Goal: Transaction & Acquisition: Book appointment/travel/reservation

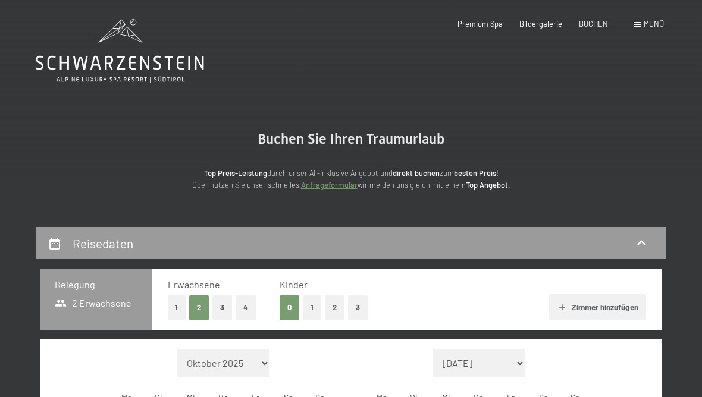
click at [648, 24] on span "Menü" at bounding box center [653, 24] width 20 height 10
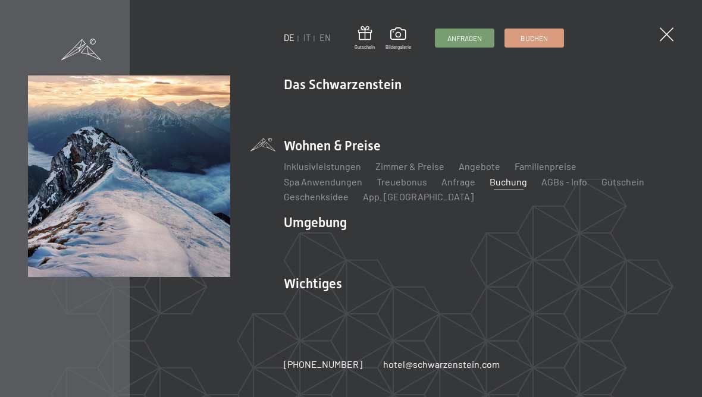
click at [389, 241] on link "Ski & Winter" at bounding box center [371, 242] width 51 height 11
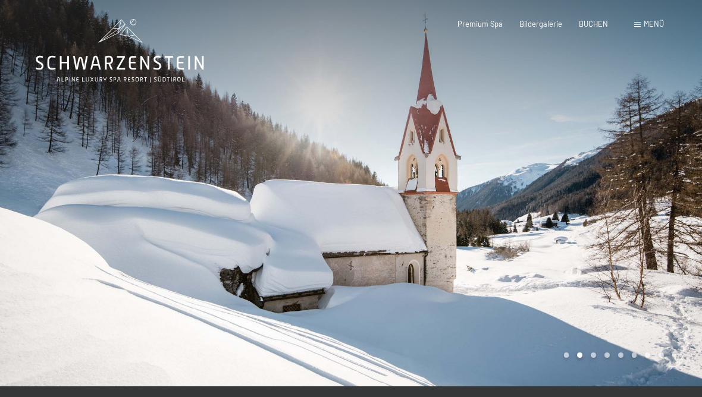
click at [652, 19] on div "Buchen Anfragen Premium Spa Bildergalerie BUCHEN Menü DE IT EN Gutschein Bilder…" at bounding box center [543, 24] width 240 height 11
click at [652, 26] on span "Menü" at bounding box center [653, 24] width 20 height 10
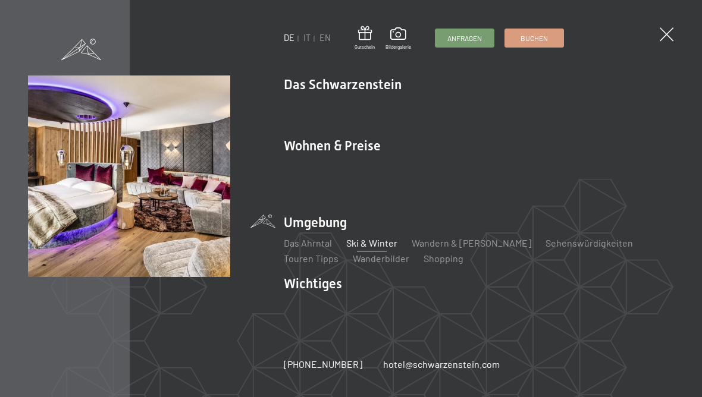
click at [484, 166] on link "Angebote" at bounding box center [479, 166] width 42 height 11
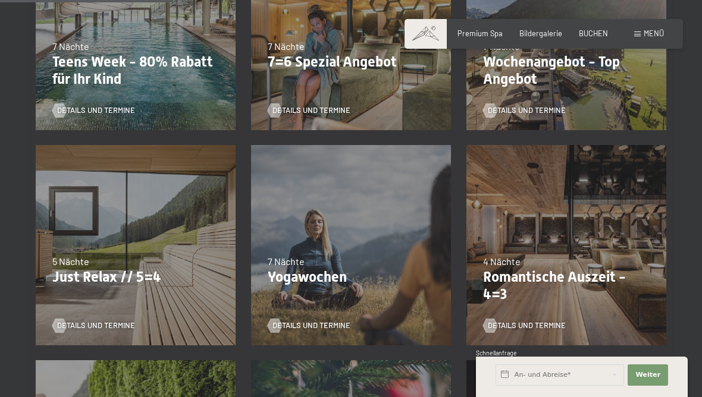
scroll to position [404, 0]
click at [391, 98] on div "Details und Termine" at bounding box center [347, 102] width 159 height 25
click at [411, 111] on div "Details und Termine" at bounding box center [347, 102] width 159 height 25
click at [331, 111] on span "Details und Termine" at bounding box center [311, 110] width 78 height 11
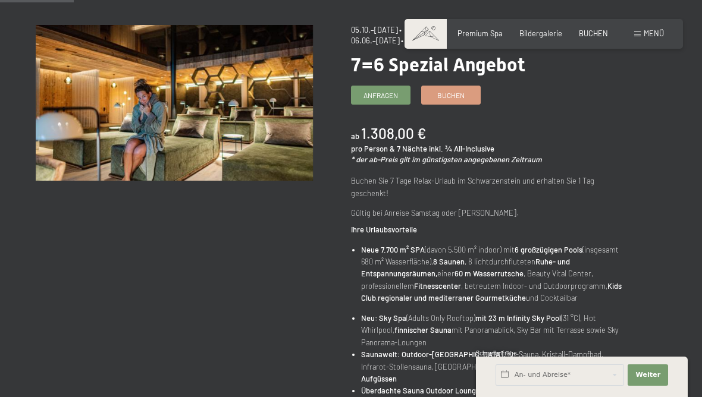
scroll to position [113, 0]
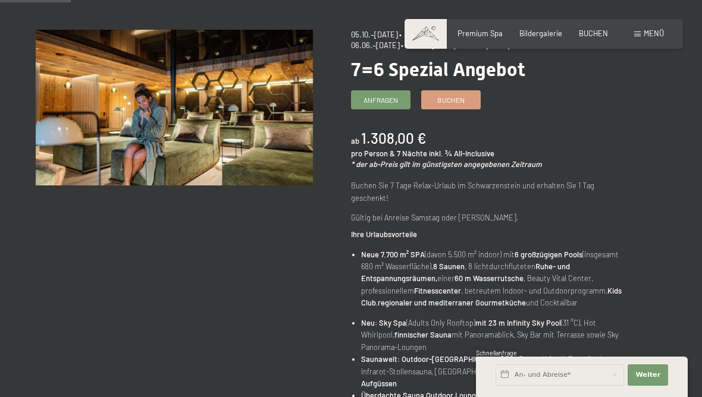
click at [460, 95] on span "Buchen" at bounding box center [450, 100] width 27 height 10
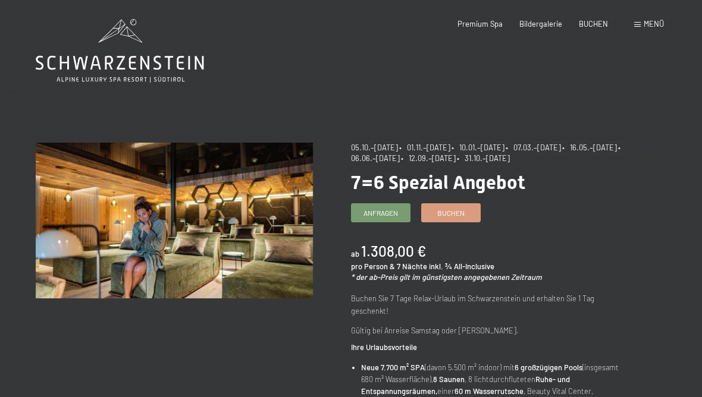
click at [464, 205] on link "Buchen" at bounding box center [451, 213] width 58 height 18
click at [386, 218] on link "Anfragen" at bounding box center [380, 213] width 58 height 18
click at [388, 217] on link "Anfragen" at bounding box center [380, 213] width 58 height 18
click at [457, 213] on span "Buchen" at bounding box center [450, 213] width 27 height 10
click at [386, 219] on link "Anfragen" at bounding box center [380, 213] width 58 height 18
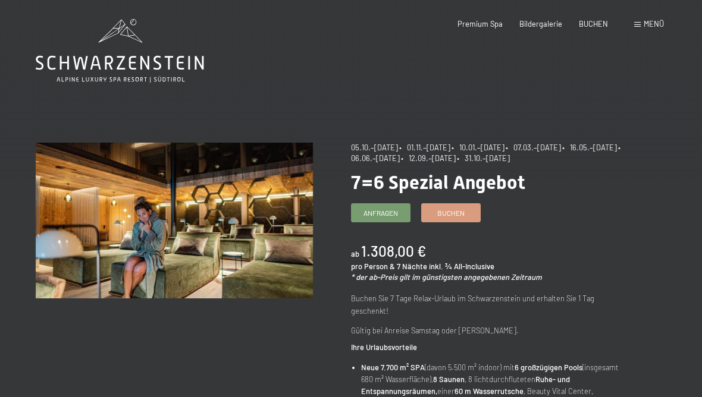
click at [463, 209] on span "Buchen" at bounding box center [450, 213] width 27 height 10
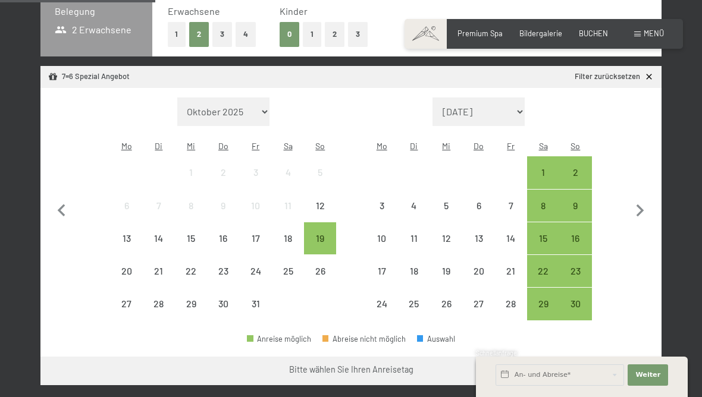
scroll to position [274, 0]
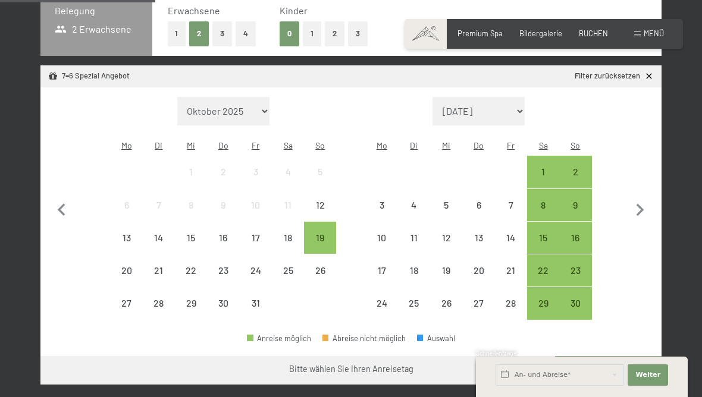
click at [634, 212] on icon "button" at bounding box center [639, 210] width 25 height 25
select select "[DATE]"
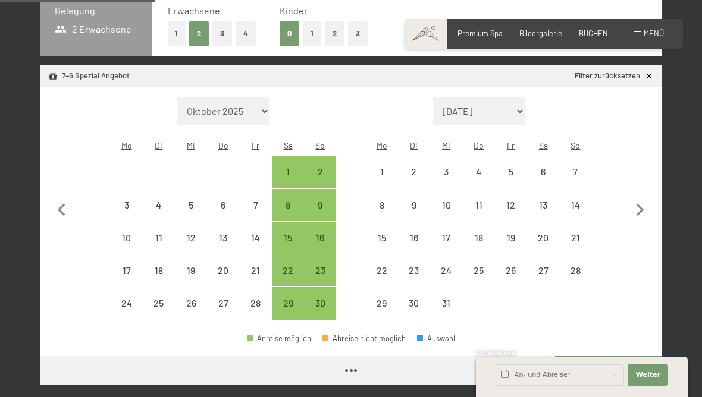
click at [634, 212] on icon "button" at bounding box center [639, 210] width 25 height 25
select select "[DATE]"
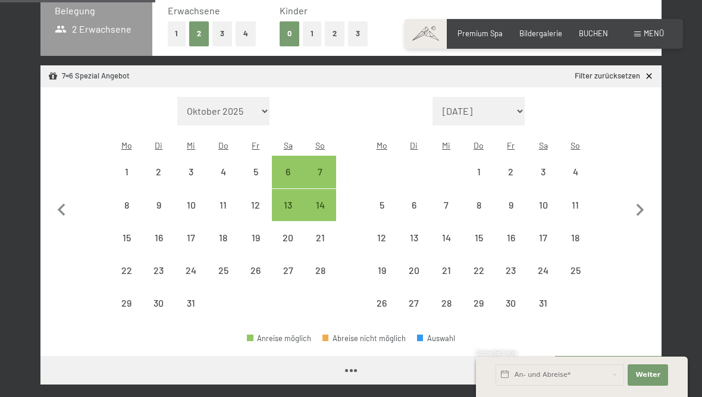
click at [634, 212] on icon "button" at bounding box center [639, 210] width 25 height 25
select select "2026-01-01"
select select "2026-02-01"
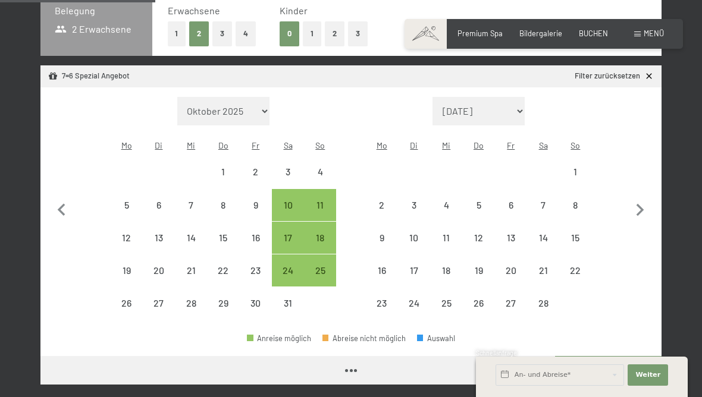
click at [633, 212] on icon "button" at bounding box center [639, 210] width 25 height 25
select select "2026-02-01"
select select "2026-03-01"
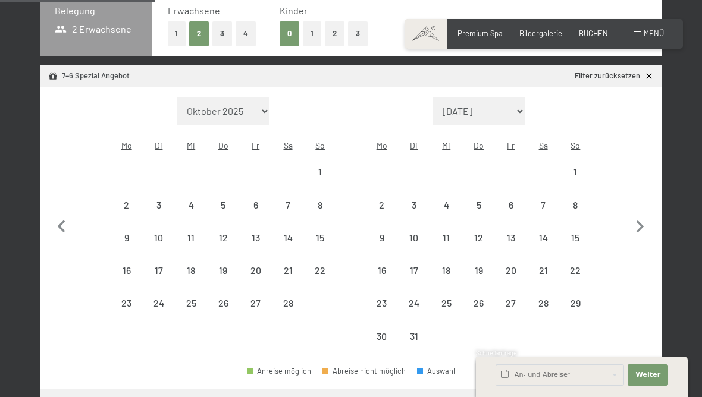
select select "2026-02-01"
select select "2026-03-01"
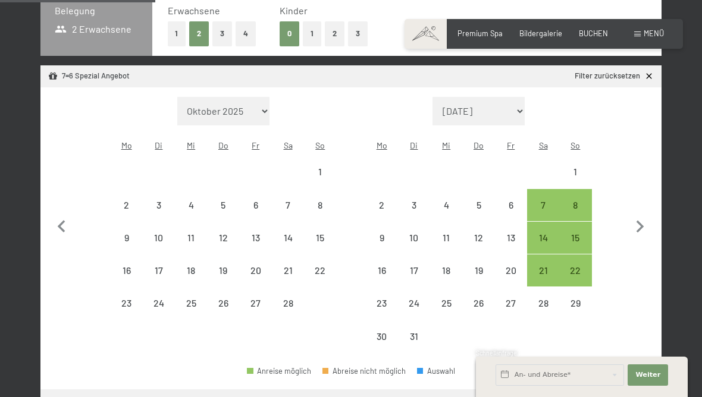
click at [631, 205] on button "button" at bounding box center [639, 225] width 25 height 256
select select "[DATE]"
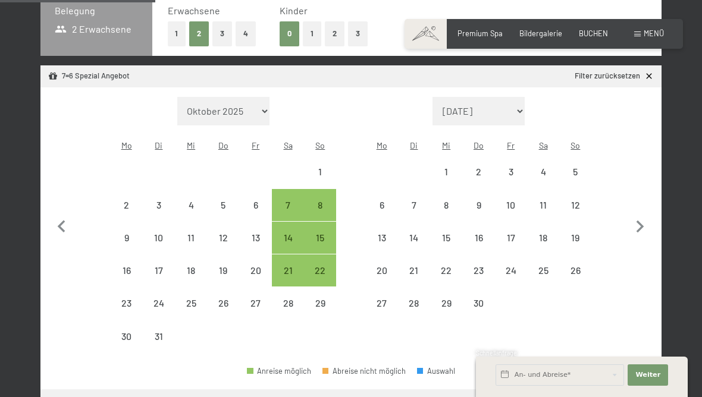
select select "[DATE]"
click at [633, 215] on icon "button" at bounding box center [639, 227] width 25 height 25
select select "2026-04-01"
select select "2026-05-01"
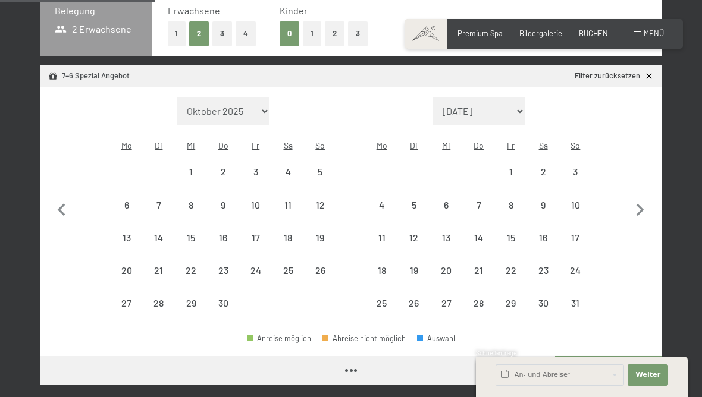
select select "2026-04-01"
select select "2026-05-01"
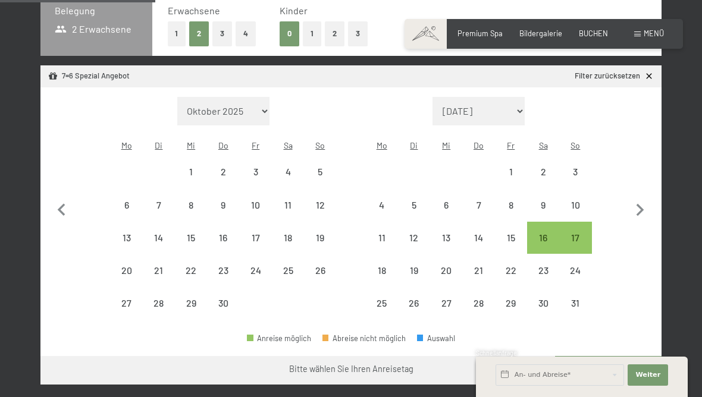
click at [632, 208] on icon "button" at bounding box center [639, 210] width 25 height 25
select select "2026-05-01"
select select "2026-06-01"
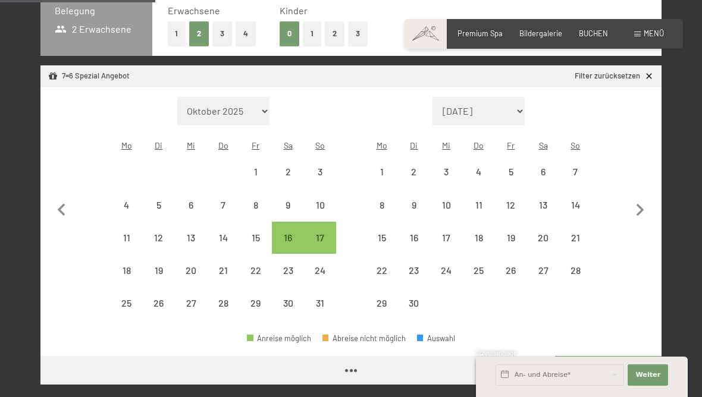
select select "2026-05-01"
select select "2026-06-01"
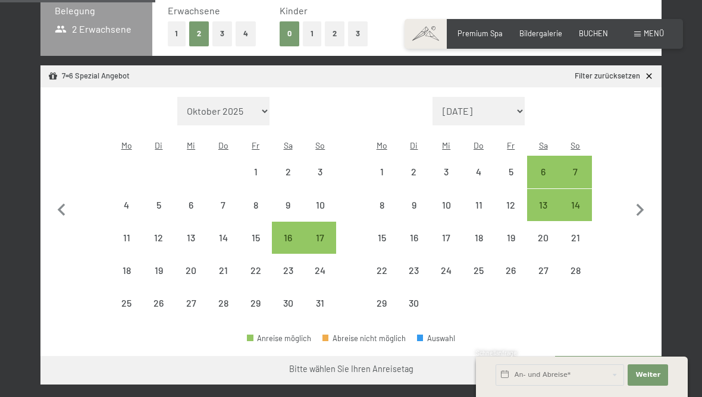
click at [634, 208] on icon "button" at bounding box center [639, 210] width 25 height 25
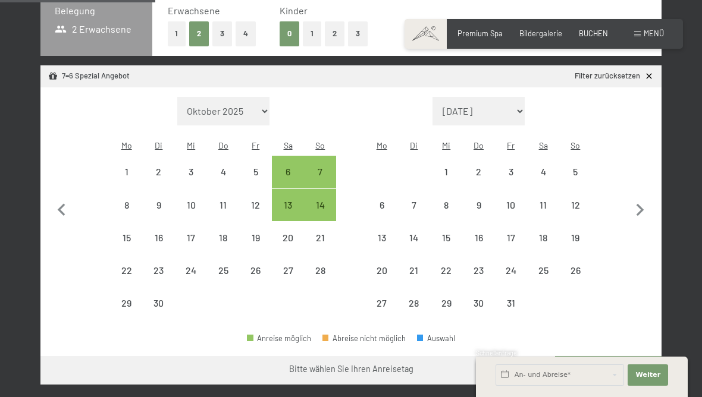
select select "2026-06-01"
select select "2026-07-01"
click at [639, 215] on icon "button" at bounding box center [639, 210] width 25 height 25
select select "2026-07-01"
select select "2026-08-01"
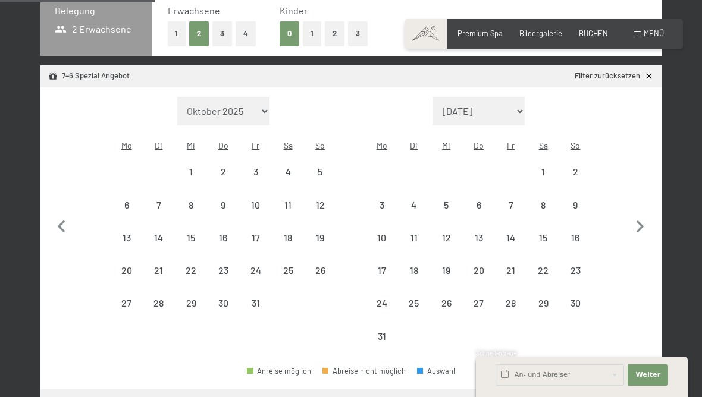
select select "2026-07-01"
select select "2026-08-01"
click at [636, 205] on button "button" at bounding box center [639, 225] width 25 height 256
select select "2026-08-01"
select select "2026-09-01"
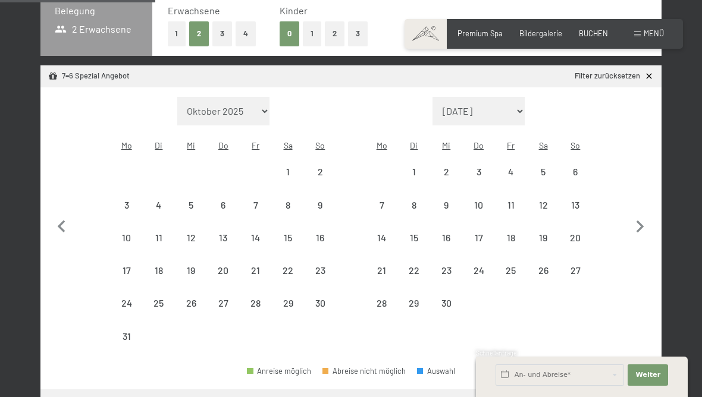
select select "2026-08-01"
select select "2026-09-01"
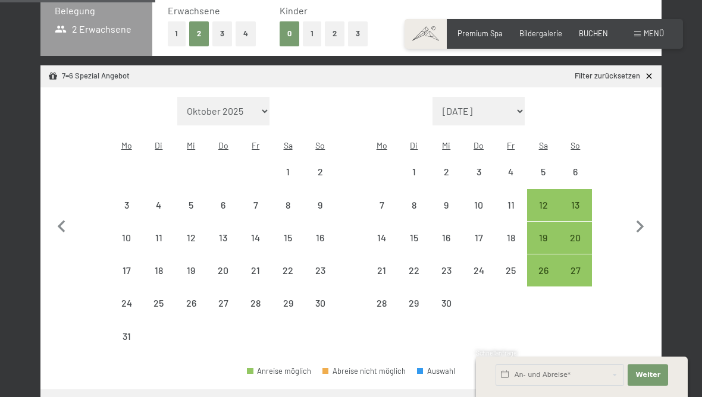
click at [574, 202] on div "13" at bounding box center [575, 215] width 30 height 30
select select "2026-08-01"
select select "2026-09-01"
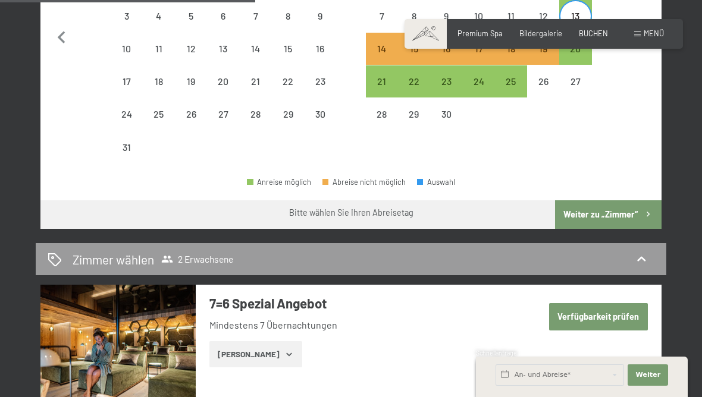
click at [621, 209] on button "Weiter zu „Zimmer“" at bounding box center [608, 214] width 106 height 29
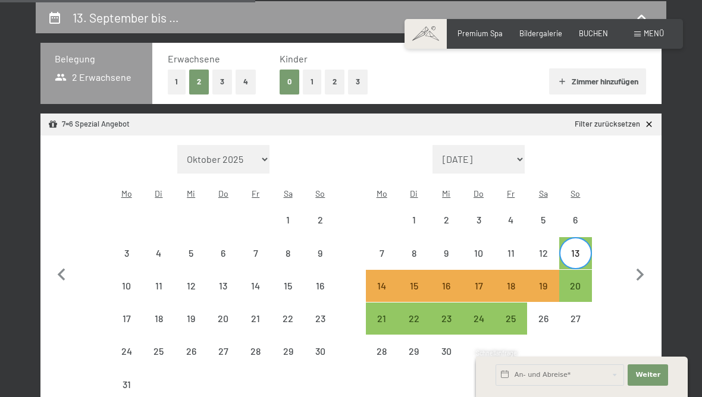
select select "2026-08-01"
select select "2026-09-01"
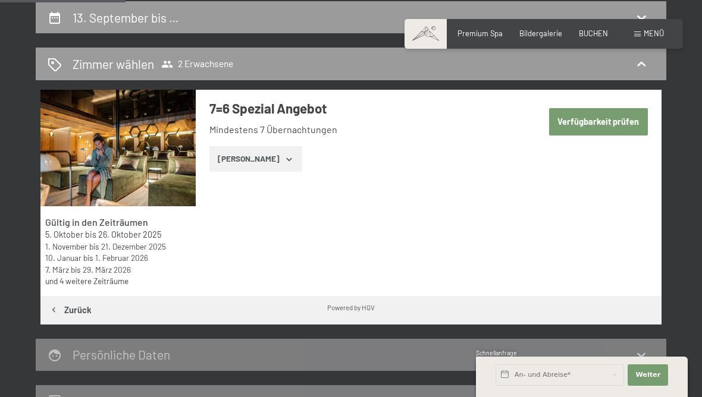
click at [624, 124] on button "Verfügbarkeit prüfen" at bounding box center [598, 121] width 99 height 27
select select "2026-08-01"
select select "2026-09-01"
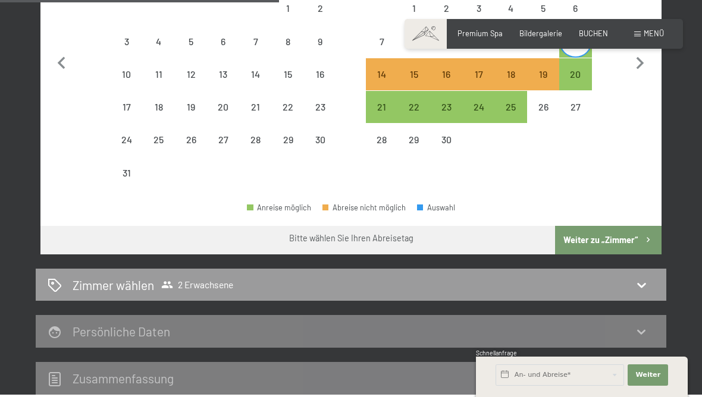
scroll to position [463, 0]
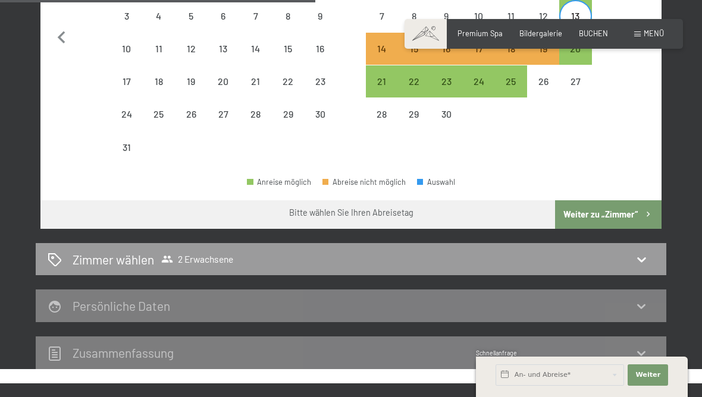
click at [634, 214] on button "Weiter zu „Zimmer“" at bounding box center [608, 214] width 106 height 29
select select "2026-08-01"
select select "2026-09-01"
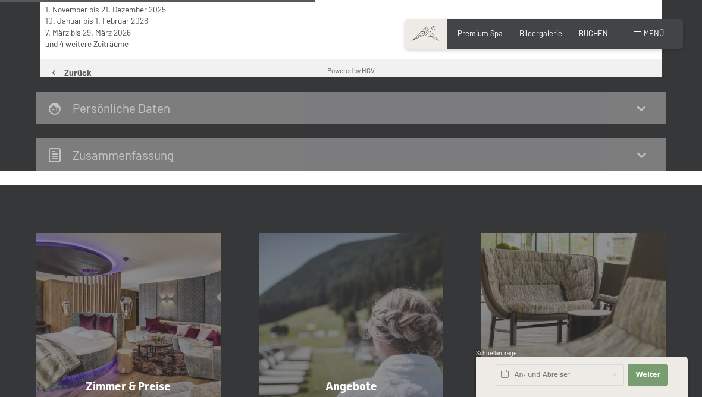
scroll to position [226, 0]
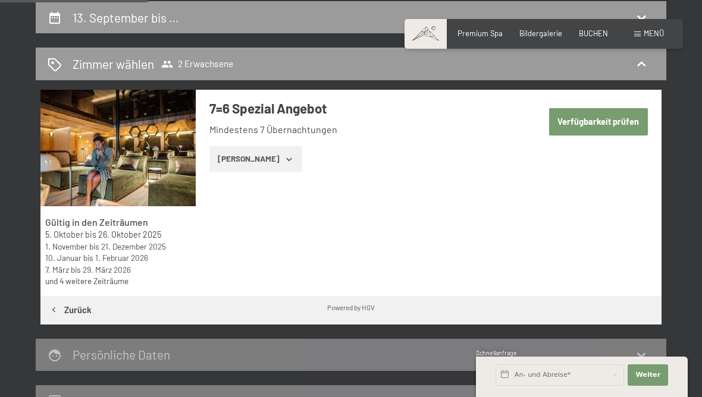
click at [625, 128] on button "Verfügbarkeit prüfen" at bounding box center [598, 121] width 99 height 27
select select "2026-08-01"
select select "2026-09-01"
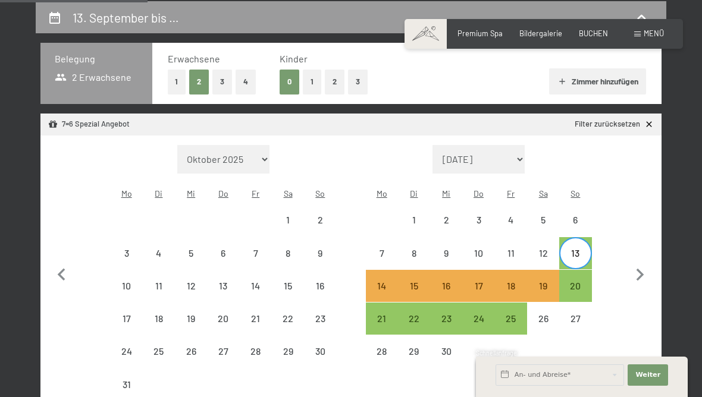
click at [574, 287] on div "20" at bounding box center [575, 296] width 30 height 30
select select "2026-08-01"
select select "2026-09-01"
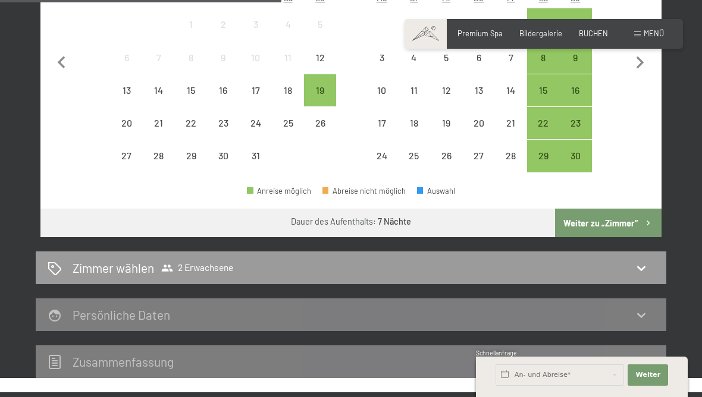
click at [633, 230] on button "Weiter zu „Zimmer“" at bounding box center [608, 223] width 106 height 29
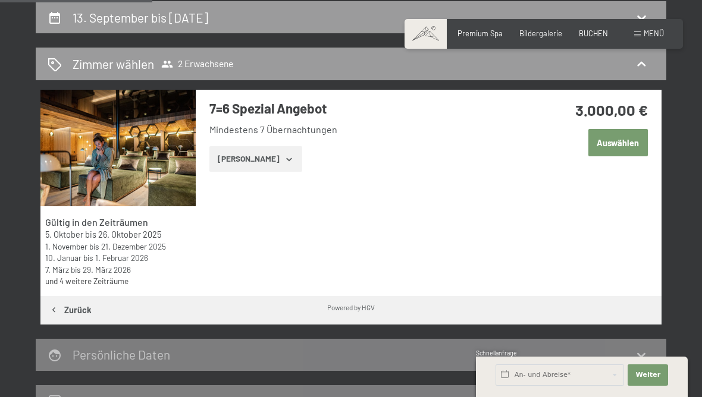
click at [257, 166] on button "Zeige Zimmer" at bounding box center [255, 159] width 92 height 26
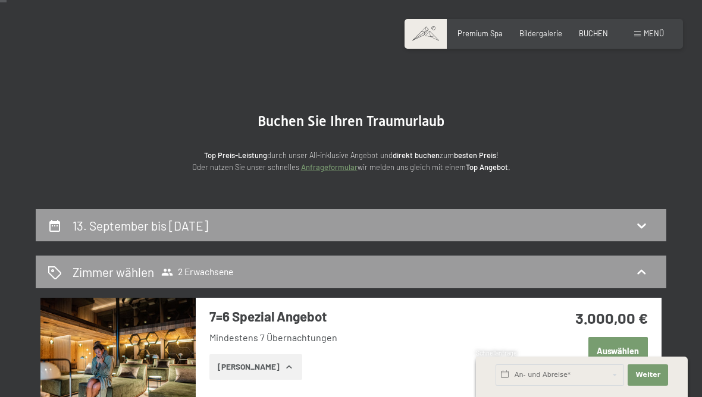
scroll to position [0, 0]
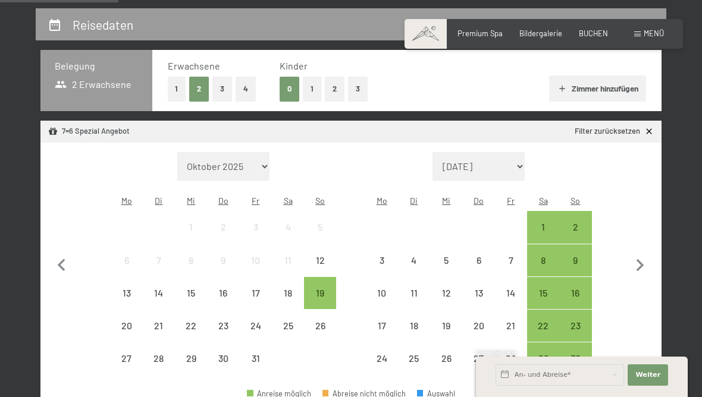
scroll to position [248, 0]
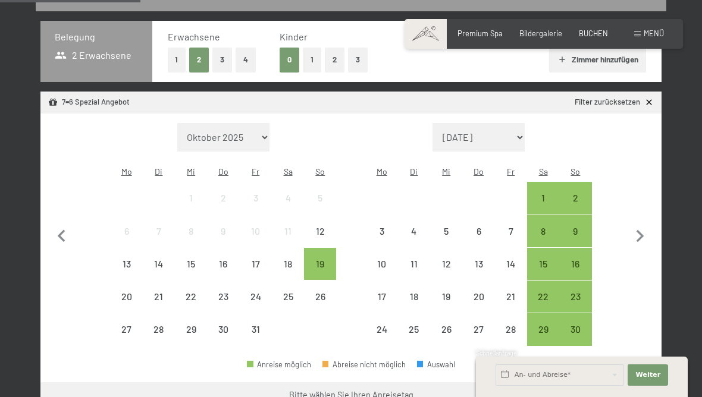
click at [650, 235] on icon "button" at bounding box center [639, 236] width 25 height 25
select select "2025-11-01"
select select "2025-12-01"
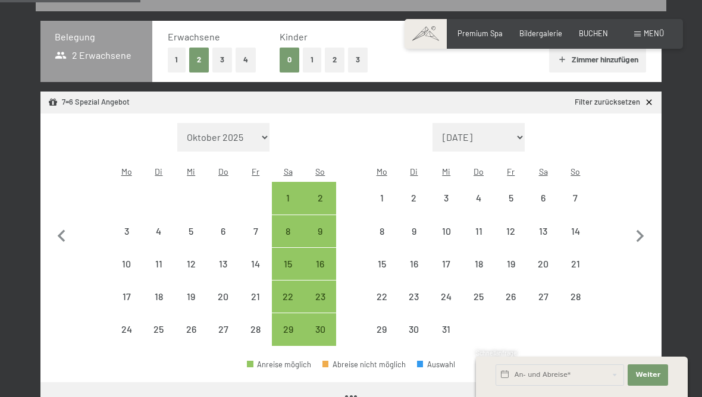
click at [650, 234] on icon "button" at bounding box center [639, 236] width 25 height 25
select select "2025-12-01"
select select "2026-01-01"
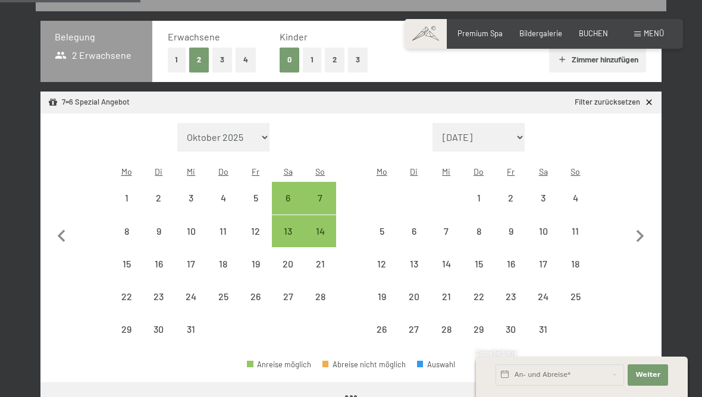
click at [645, 235] on icon "button" at bounding box center [639, 236] width 25 height 25
select select "[DATE]"
select select "2026-02-01"
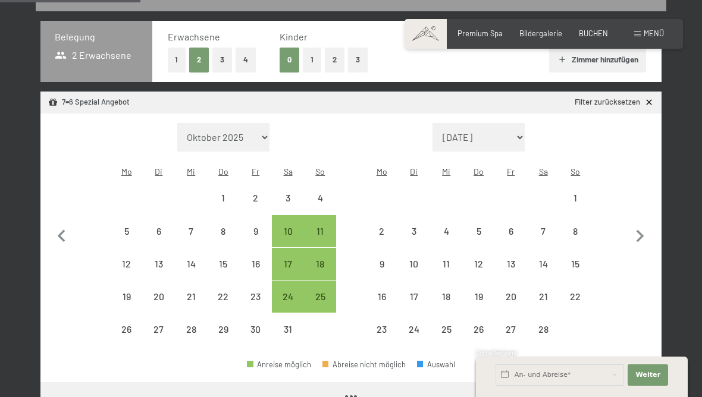
click at [644, 235] on icon "button" at bounding box center [639, 236] width 25 height 25
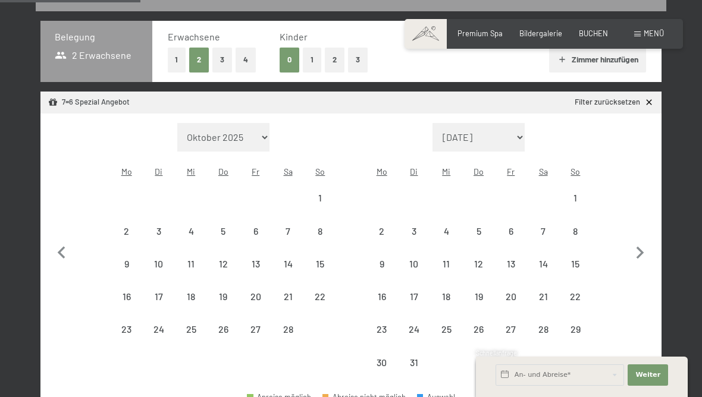
click at [643, 230] on button "button" at bounding box center [639, 251] width 25 height 256
select select "2026-03-01"
select select "2026-04-01"
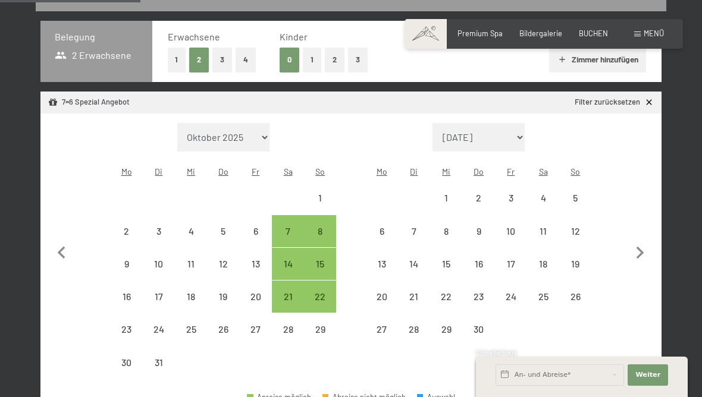
select select "2026-03-01"
select select "2026-04-01"
click at [650, 233] on button "button" at bounding box center [639, 251] width 25 height 256
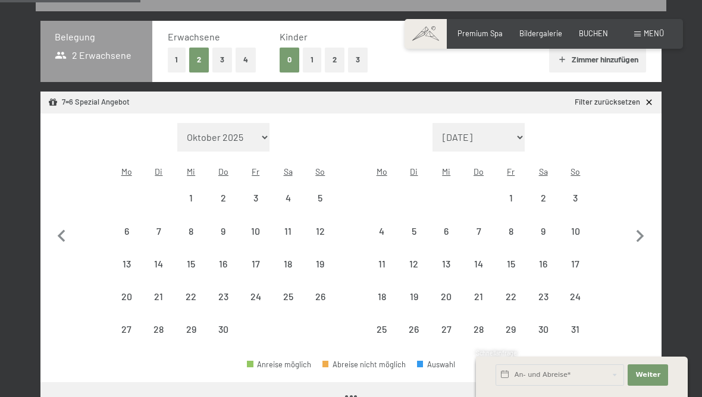
click at [650, 232] on icon "button" at bounding box center [639, 236] width 25 height 25
click at [649, 240] on icon "button" at bounding box center [639, 236] width 25 height 25
select select "2026-06-01"
select select "2026-07-01"
click at [648, 239] on icon "button" at bounding box center [639, 236] width 25 height 25
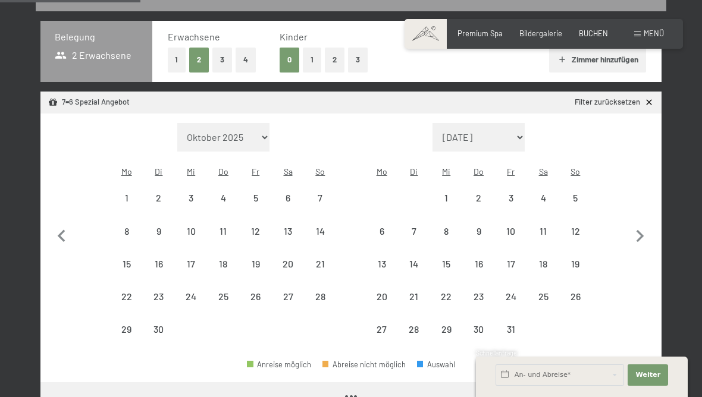
select select "2026-07-01"
select select "2026-08-01"
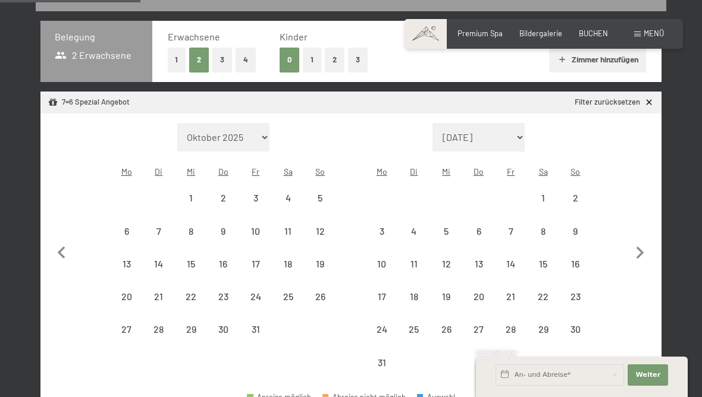
select select "2026-07-01"
select select "2026-08-01"
click at [647, 234] on button "button" at bounding box center [639, 251] width 25 height 256
select select "2026-08-01"
select select "2026-09-01"
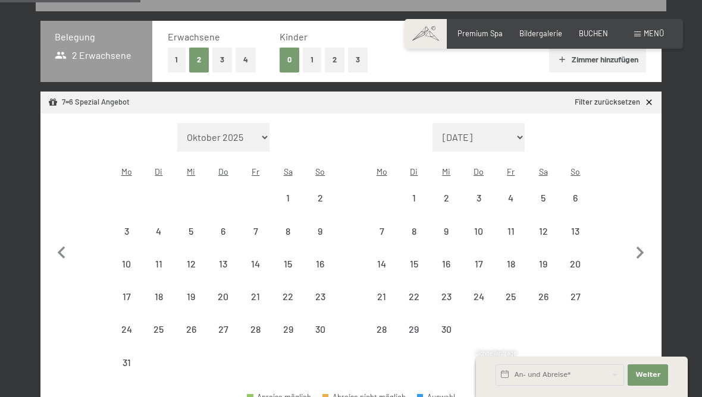
select select "2026-08-01"
select select "2026-09-01"
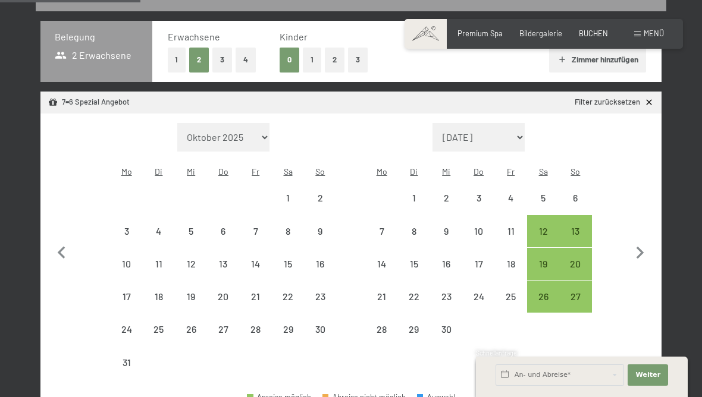
click at [647, 234] on button "button" at bounding box center [639, 251] width 25 height 256
select select "2026-09-01"
select select "2026-10-01"
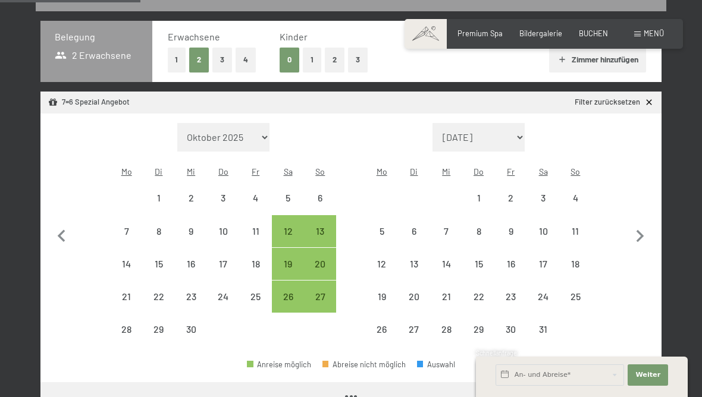
select select "2026-09-01"
select select "2026-10-01"
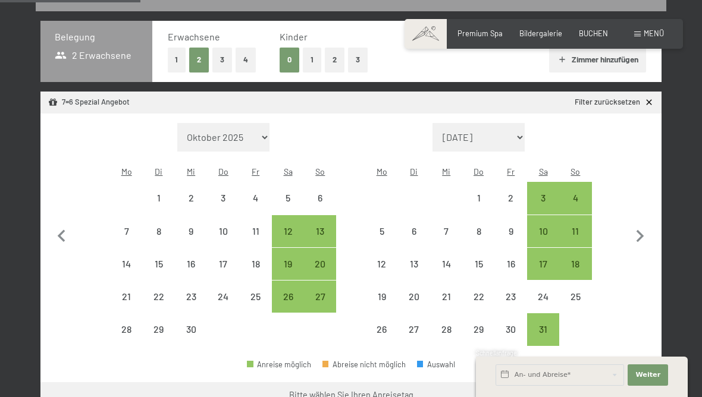
click at [574, 204] on div "4" at bounding box center [575, 208] width 30 height 30
select select "2026-09-01"
select select "2026-10-01"
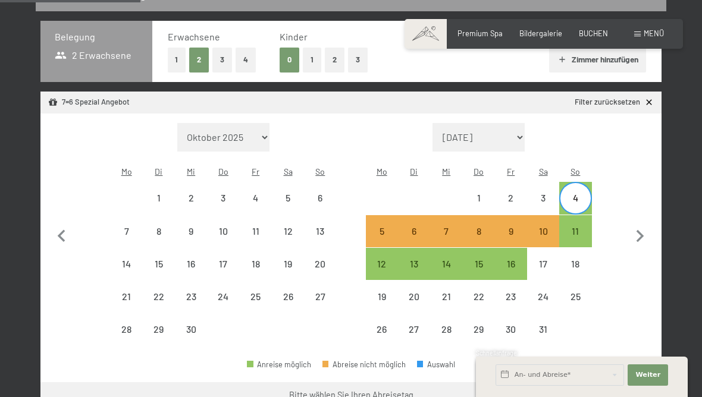
click at [575, 232] on div "11" at bounding box center [575, 242] width 30 height 30
select select "2026-09-01"
select select "2026-10-01"
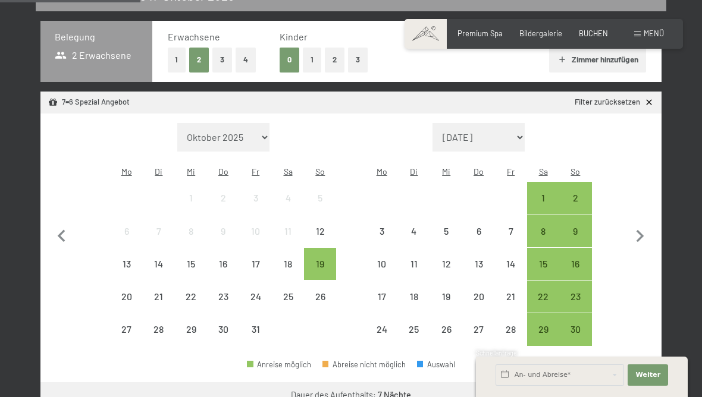
click at [598, 395] on button "Weiter zu „Zimmer“" at bounding box center [608, 396] width 106 height 29
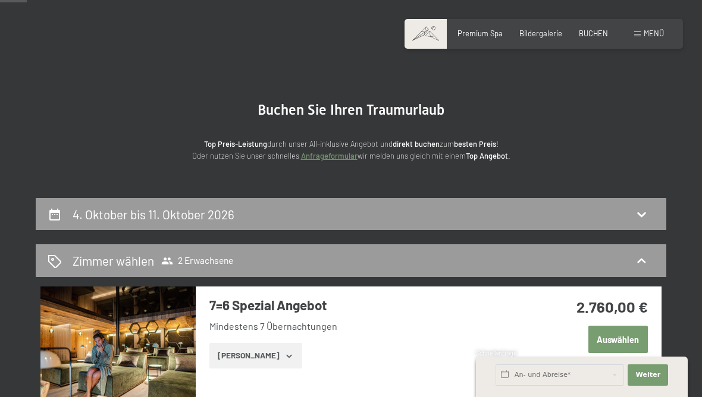
scroll to position [0, 0]
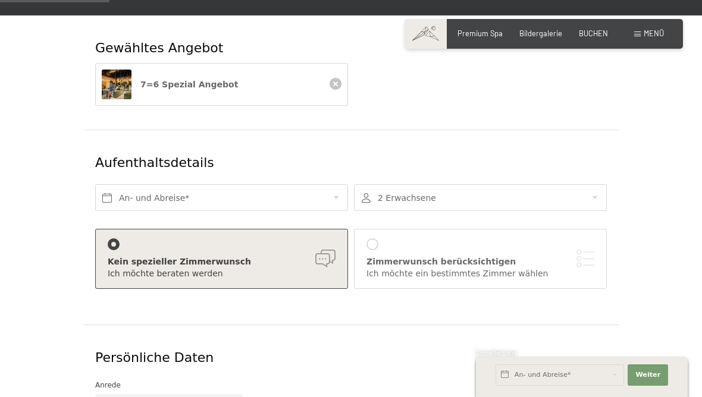
scroll to position [173, 0]
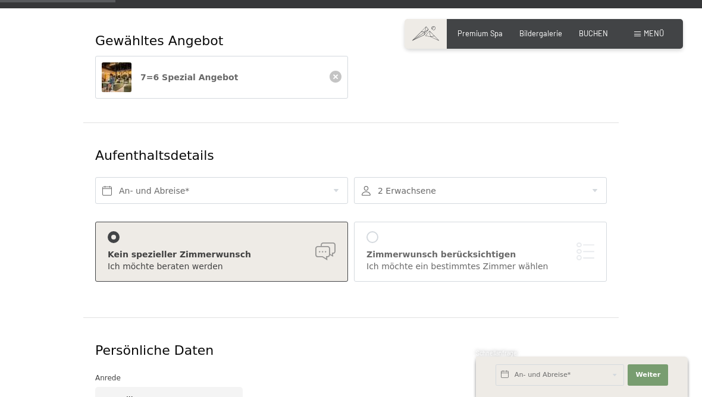
click at [330, 71] on div at bounding box center [335, 78] width 12 height 14
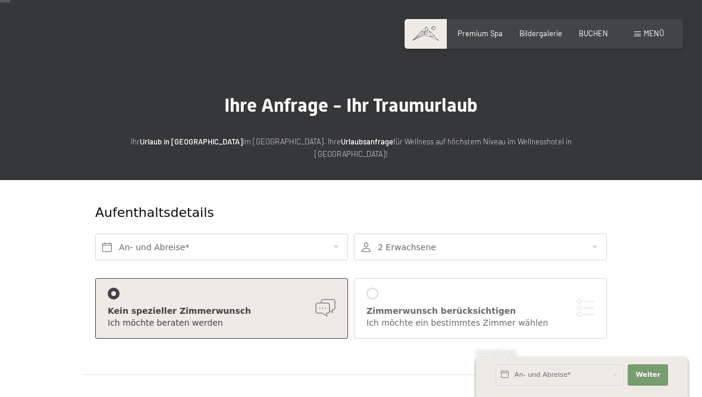
scroll to position [0, 0]
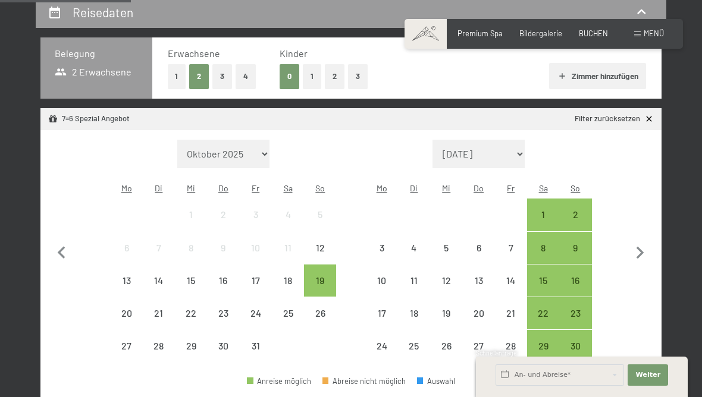
scroll to position [232, 0]
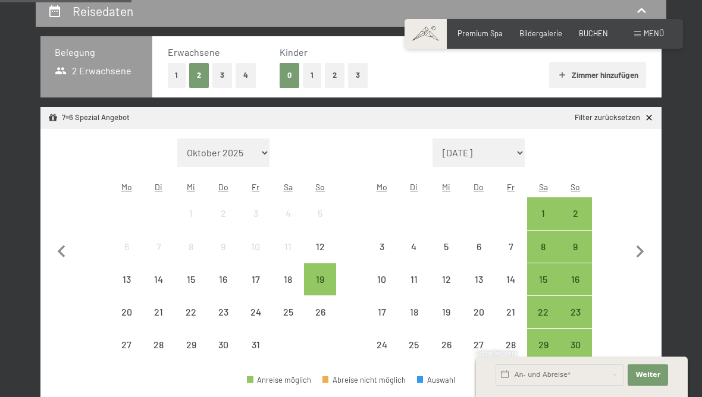
click at [648, 253] on icon "button" at bounding box center [639, 252] width 25 height 25
select select "2025-11-01"
select select "2025-12-01"
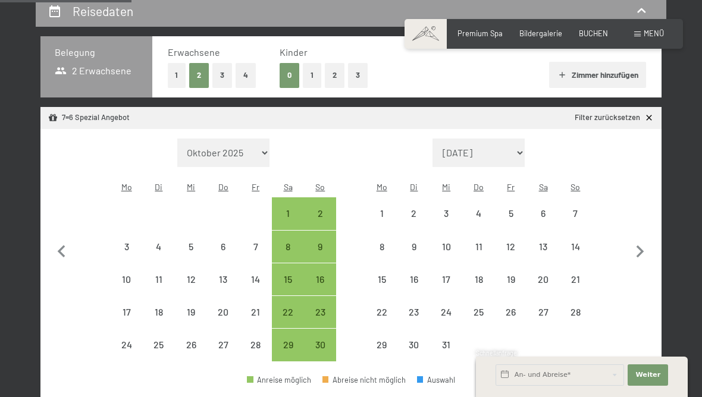
select select "2025-11-01"
select select "2025-12-01"
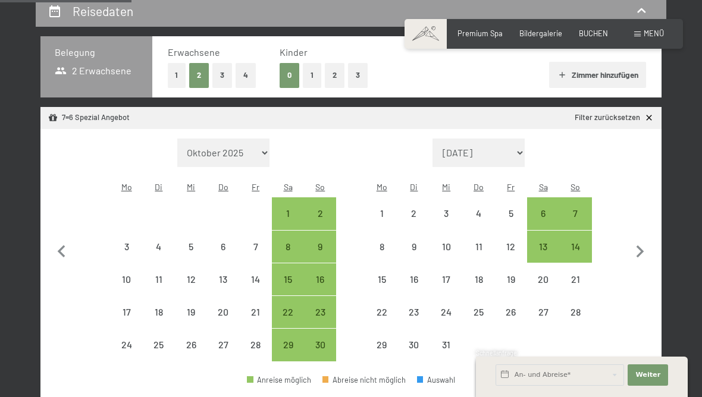
click at [649, 257] on icon "button" at bounding box center [639, 252] width 25 height 25
select select "2025-12-01"
select select "2026-01-01"
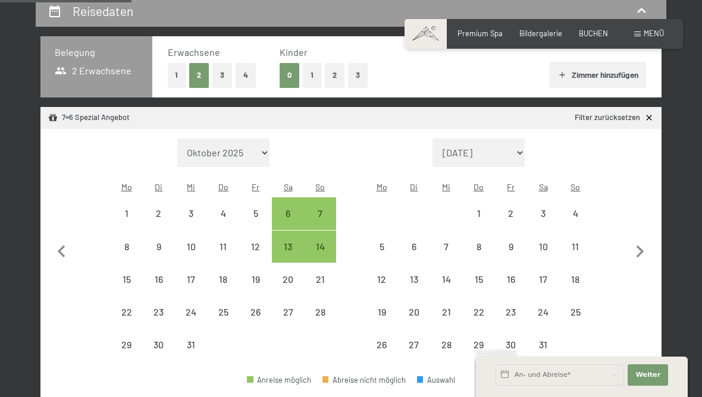
select select "2025-12-01"
select select "2026-01-01"
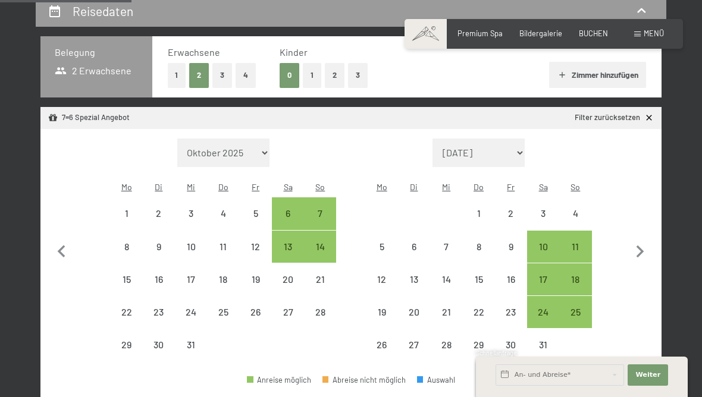
click at [67, 249] on icon "button" at bounding box center [61, 252] width 25 height 25
select select "2025-11-01"
select select "2025-12-01"
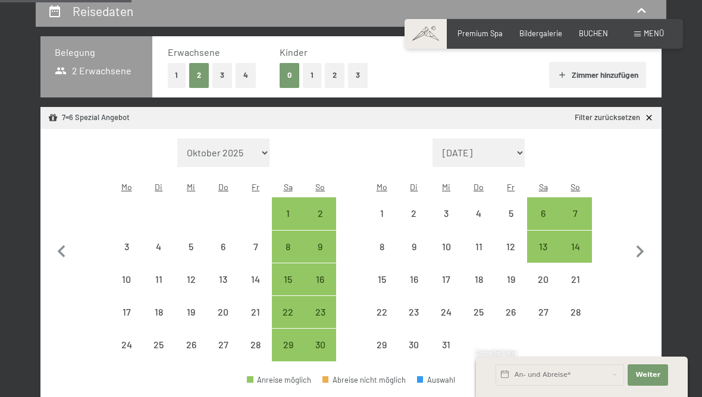
click at [664, 253] on div "Belegung 2 Erwachsene Erwachsene 1 2 3 4 Kinder 0 1 2 3 Zimmer hinzufügen 7=6 S…" at bounding box center [351, 231] width 630 height 390
click at [649, 259] on icon "button" at bounding box center [639, 252] width 25 height 25
select select "2025-12-01"
select select "2026-01-01"
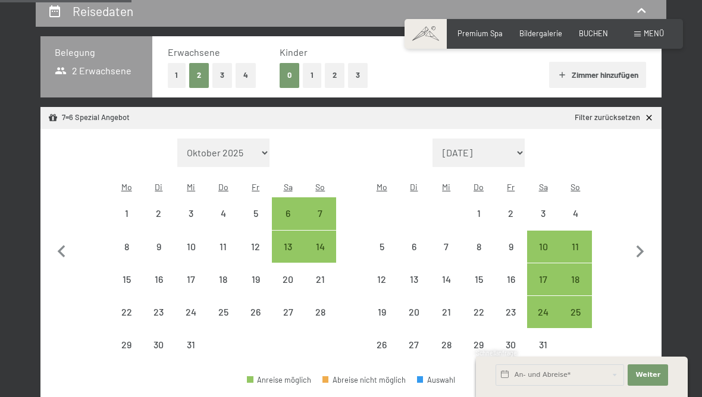
click at [648, 262] on button "button" at bounding box center [639, 251] width 25 height 224
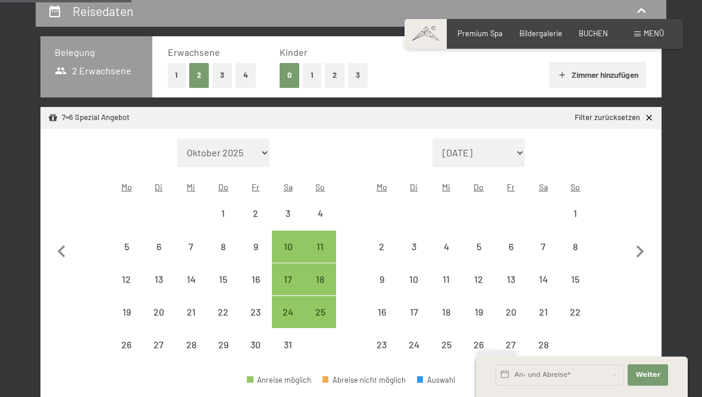
select select "2026-01-01"
select select "2026-02-01"
click at [649, 259] on icon "button" at bounding box center [639, 252] width 25 height 25
select select "2026-02-01"
select select "2026-03-01"
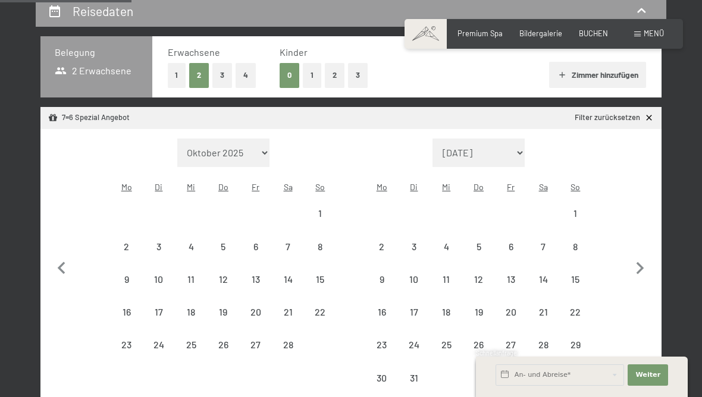
select select "2026-02-01"
select select "2026-03-01"
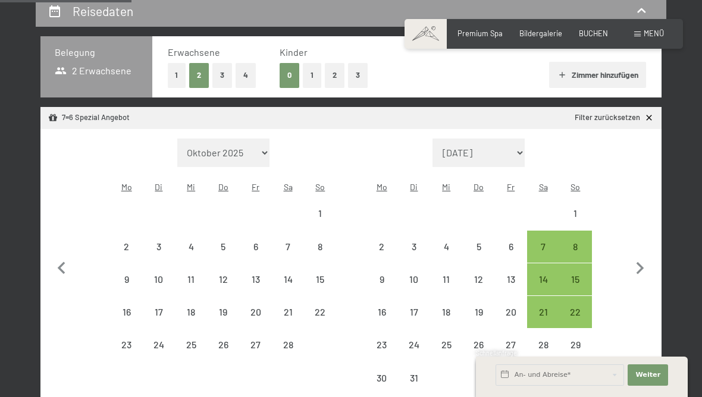
click at [650, 260] on icon "button" at bounding box center [639, 268] width 25 height 25
select select "2026-03-01"
select select "2026-04-01"
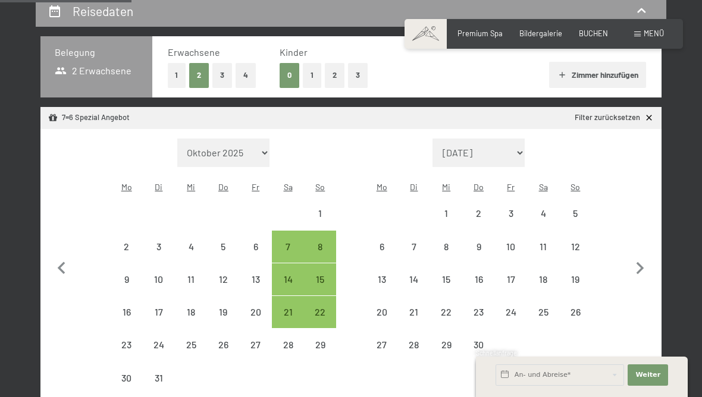
select select "2026-03-01"
select select "2026-04-01"
click at [651, 262] on icon "button" at bounding box center [639, 268] width 25 height 25
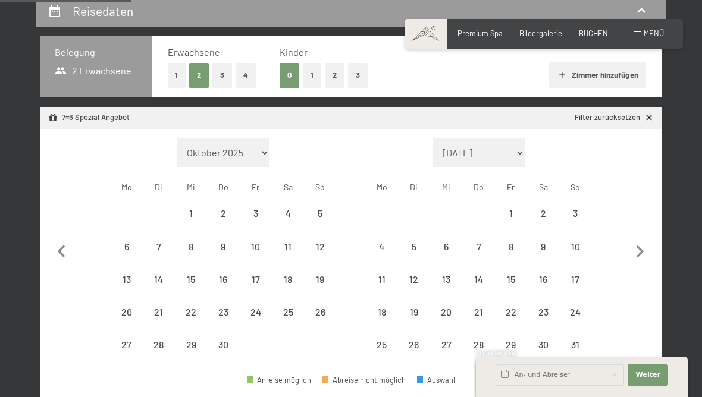
select select "2026-04-01"
select select "2026-05-01"
click at [652, 263] on button "button" at bounding box center [639, 251] width 25 height 224
select select "2026-05-01"
select select "2026-06-01"
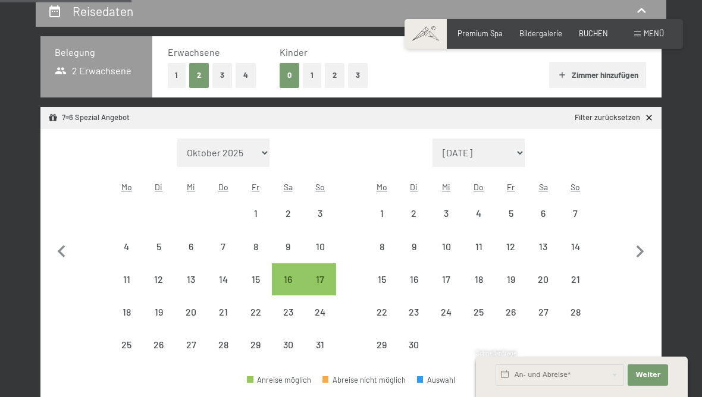
select select "2026-05-01"
select select "2026-06-01"
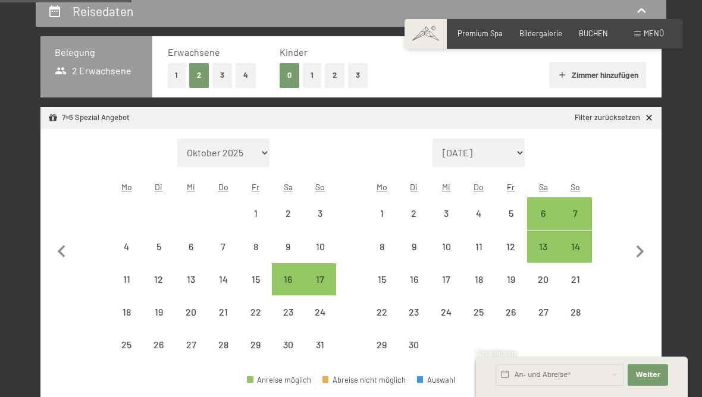
click at [652, 261] on button "button" at bounding box center [639, 251] width 25 height 224
select select "2026-06-01"
select select "2026-07-01"
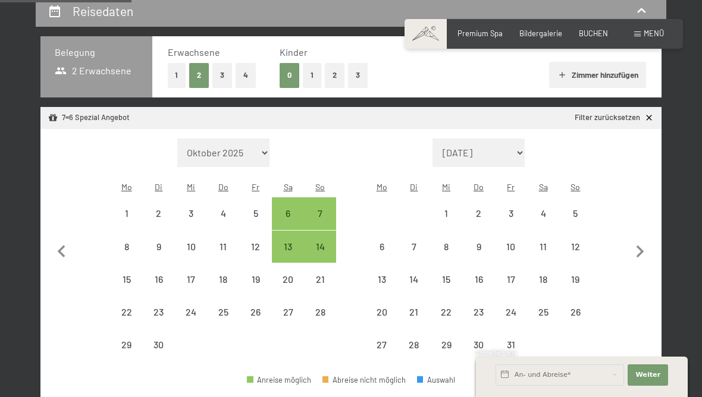
select select "2026-06-01"
select select "2026-07-01"
click at [651, 258] on icon "button" at bounding box center [639, 252] width 25 height 25
select select "2026-07-01"
select select "2026-08-01"
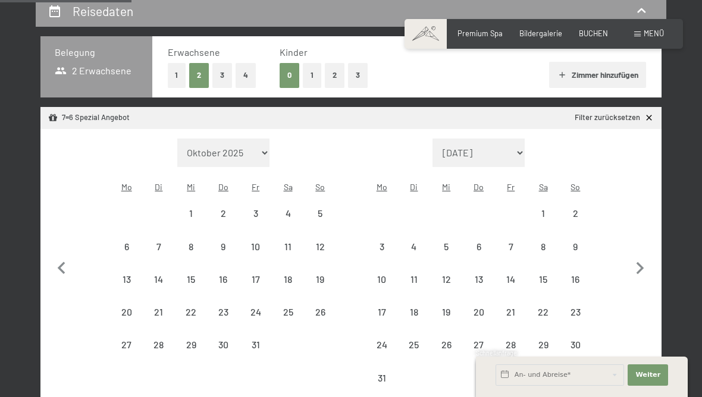
select select "2026-07-01"
select select "2026-08-01"
click at [650, 261] on icon "button" at bounding box center [639, 268] width 25 height 25
select select "[DATE]"
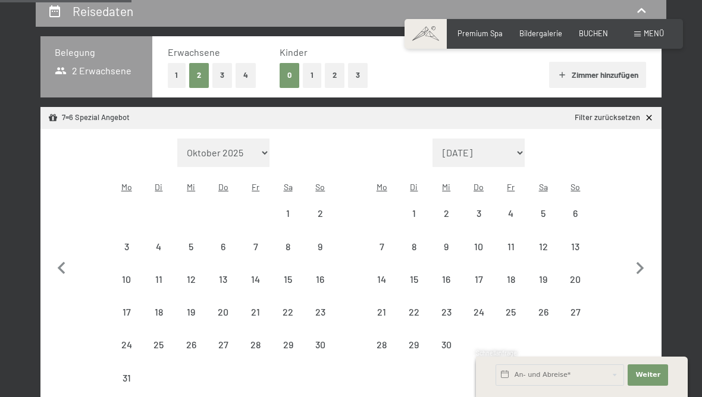
select select "[DATE]"
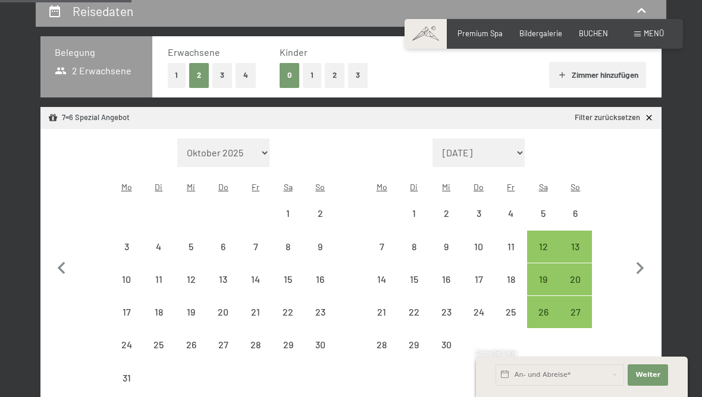
click at [576, 281] on div "20" at bounding box center [575, 290] width 30 height 30
select select "[DATE]"
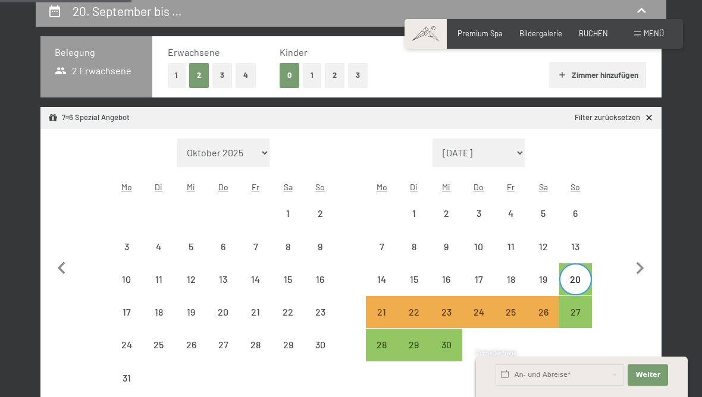
click at [578, 307] on div "27" at bounding box center [575, 322] width 30 height 30
select select "[DATE]"
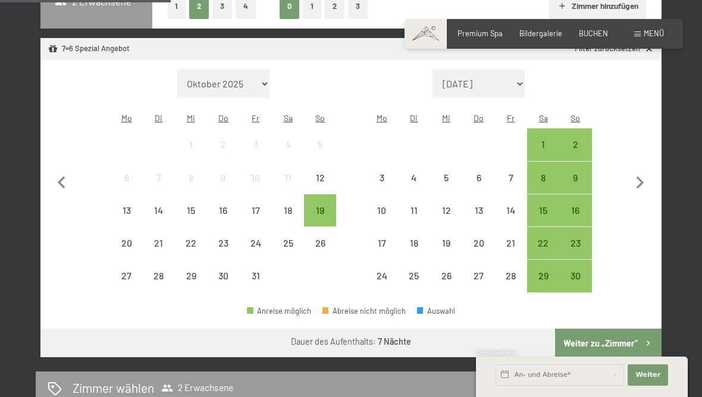
click at [621, 349] on button "Weiter zu „Zimmer“" at bounding box center [608, 343] width 106 height 29
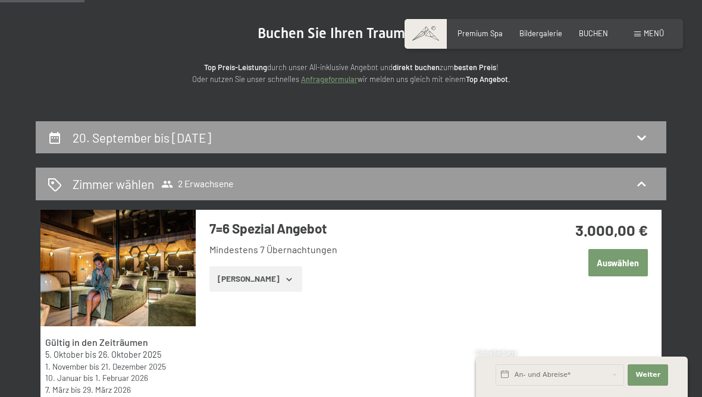
scroll to position [104, 0]
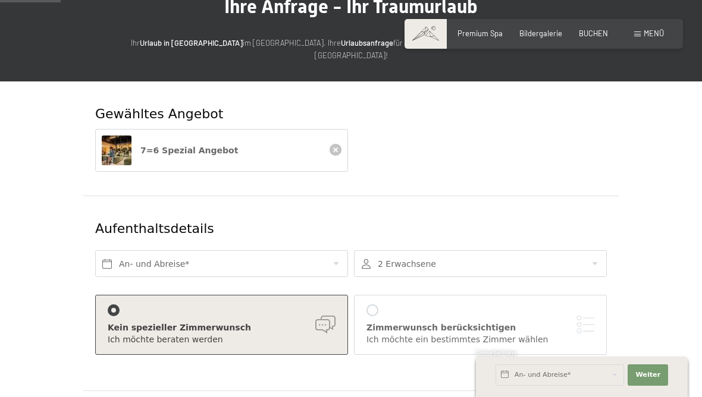
scroll to position [96, 0]
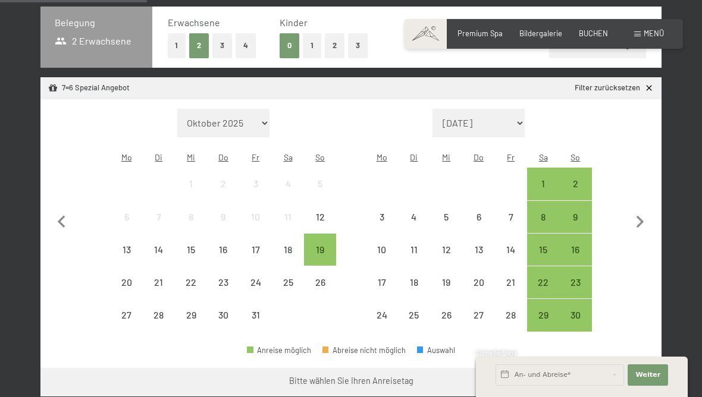
scroll to position [267, 0]
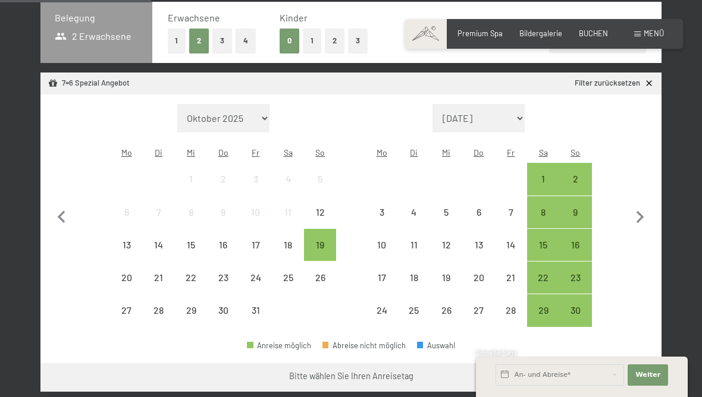
click at [641, 220] on icon "button" at bounding box center [639, 217] width 25 height 25
select select "[DATE]"
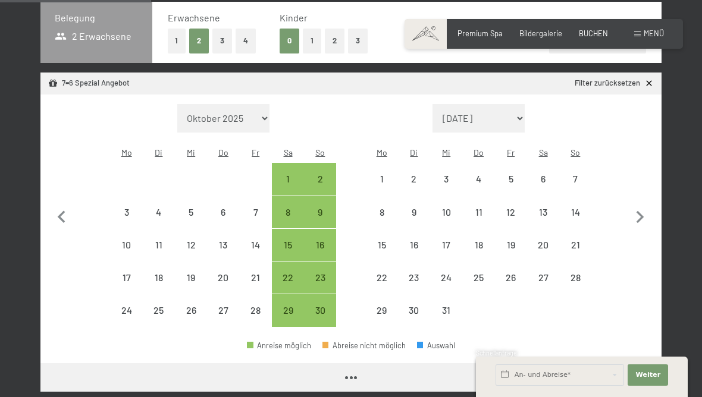
scroll to position [266, 0]
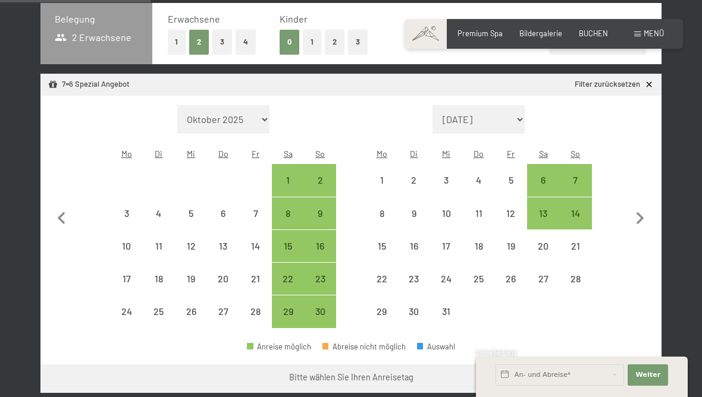
click at [636, 218] on icon "button" at bounding box center [639, 218] width 25 height 25
select select "[DATE]"
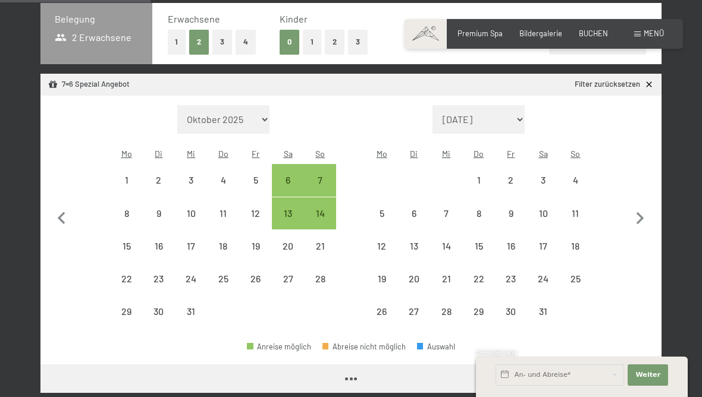
select select "[DATE]"
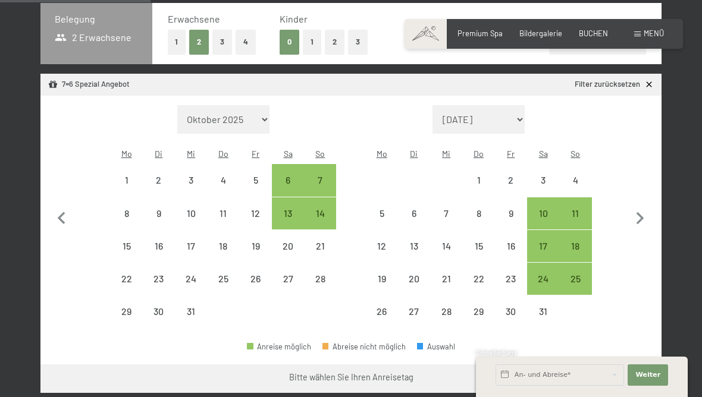
click at [642, 219] on icon "button" at bounding box center [639, 218] width 25 height 25
select select "[DATE]"
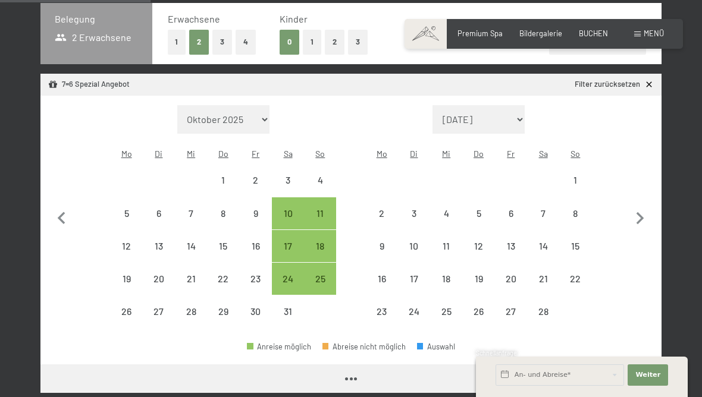
click at [642, 219] on icon "button" at bounding box center [639, 218] width 25 height 25
select select "[DATE]"
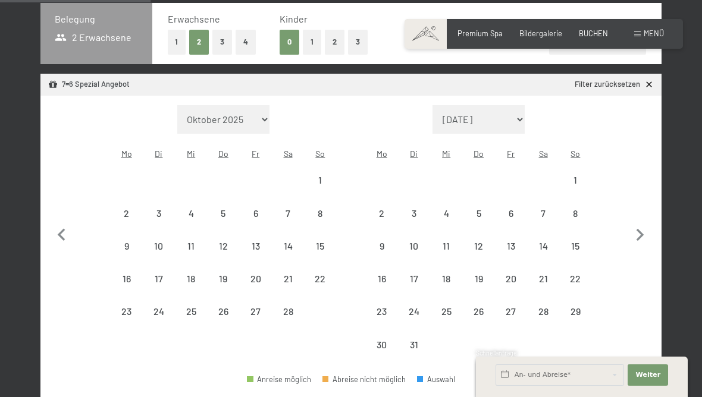
click at [640, 218] on button "button" at bounding box center [639, 233] width 25 height 256
select select "[DATE]"
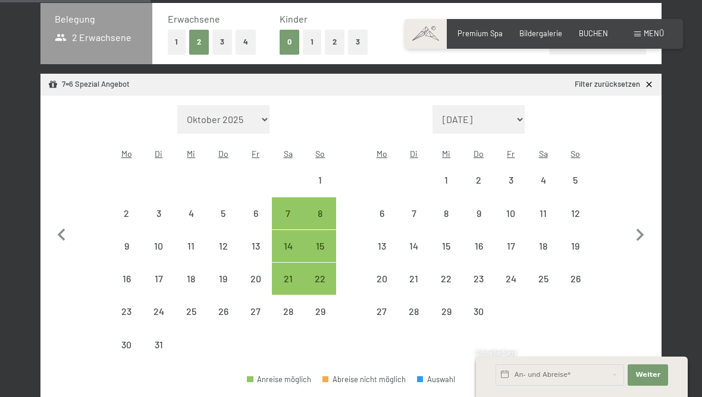
click at [640, 218] on button "button" at bounding box center [639, 233] width 25 height 256
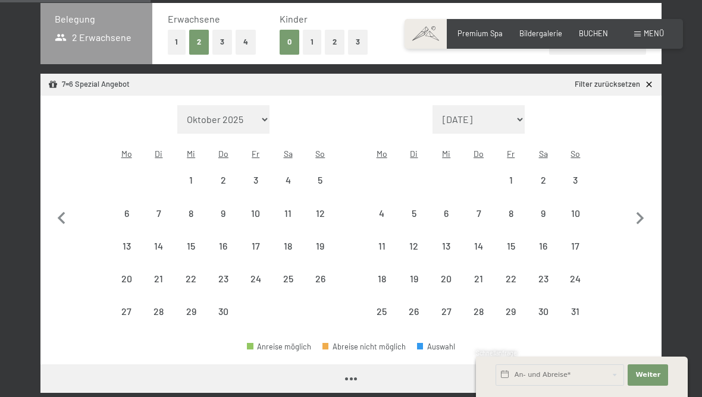
click at [637, 215] on icon "button" at bounding box center [639, 218] width 25 height 25
select select "[DATE]"
click at [640, 216] on icon "button" at bounding box center [640, 218] width 8 height 12
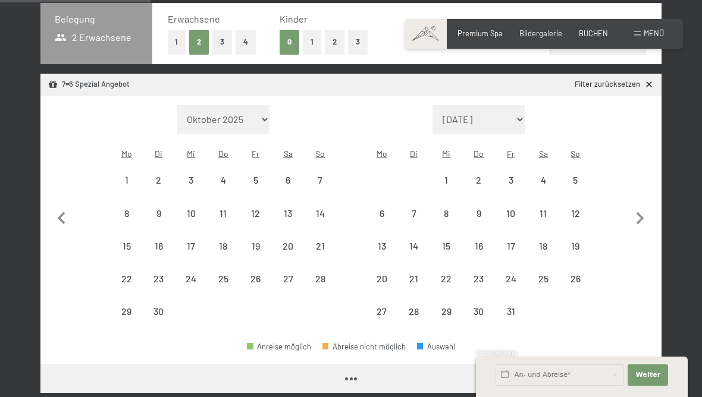
select select "[DATE]"
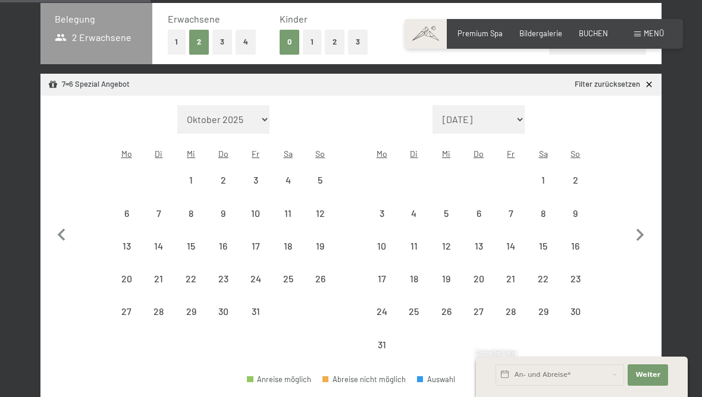
click at [640, 216] on button "button" at bounding box center [639, 233] width 25 height 256
select select "[DATE]"
click at [643, 224] on icon "button" at bounding box center [639, 235] width 25 height 25
select select "[DATE]"
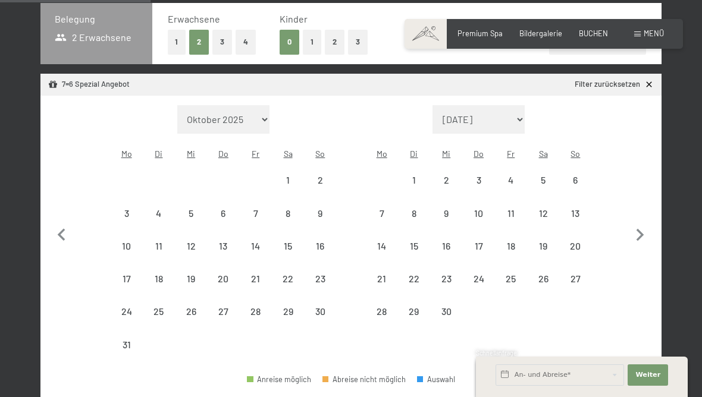
select select "[DATE]"
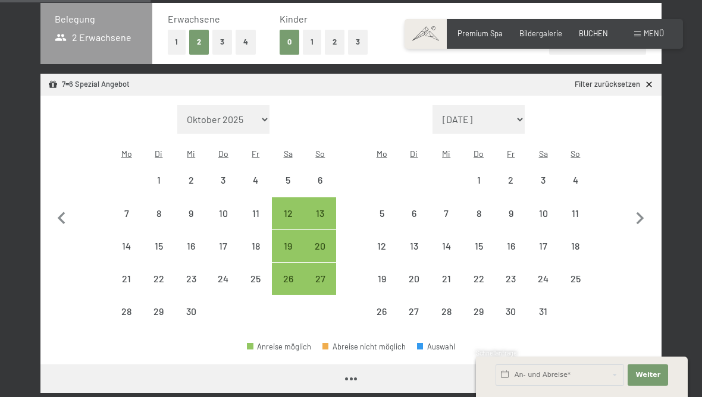
select select "[DATE]"
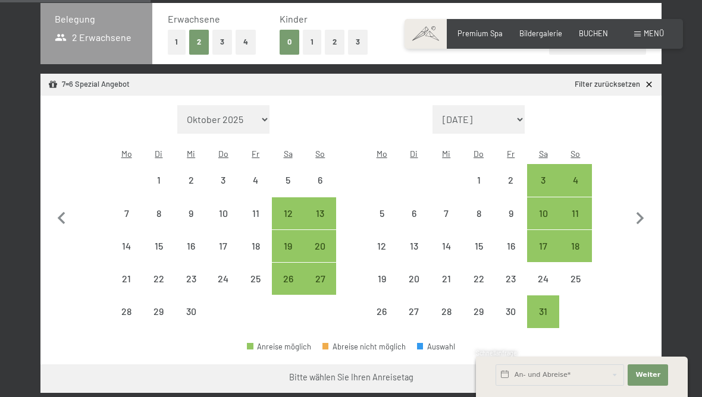
click at [640, 215] on icon "button" at bounding box center [639, 218] width 25 height 25
select select "[DATE]"
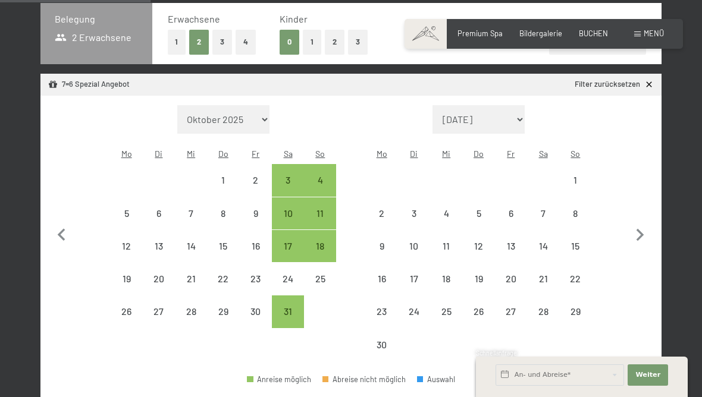
select select "[DATE]"
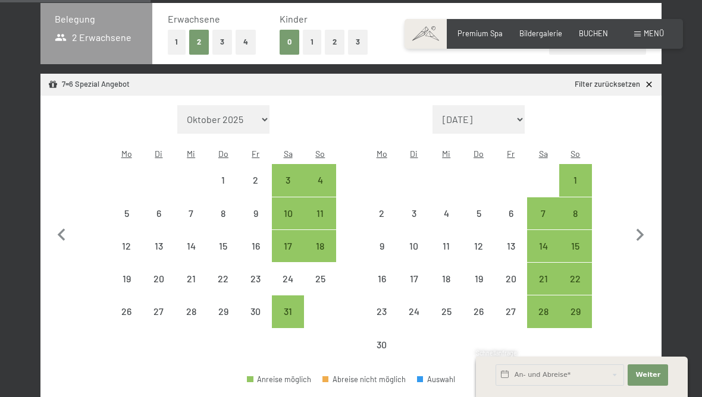
click at [576, 215] on div "8" at bounding box center [575, 224] width 30 height 30
select select "[DATE]"
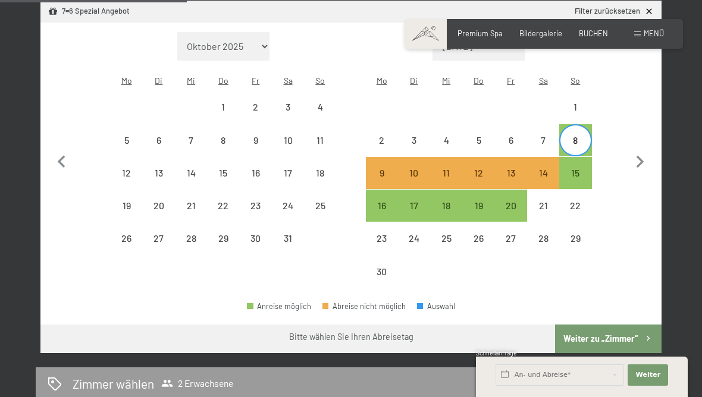
click at [632, 345] on button "Weiter zu „Zimmer“" at bounding box center [608, 339] width 106 height 29
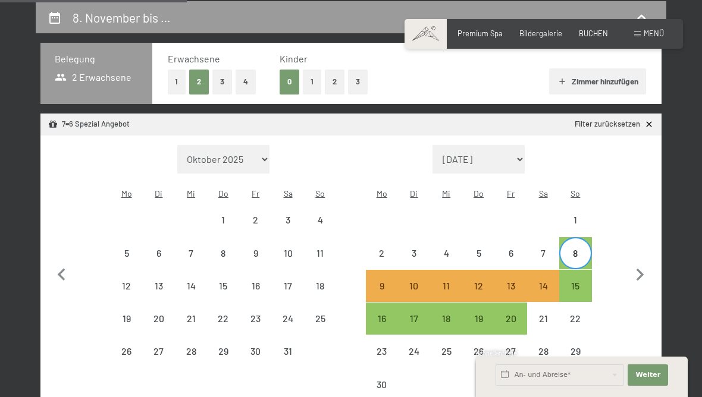
select select "[DATE]"
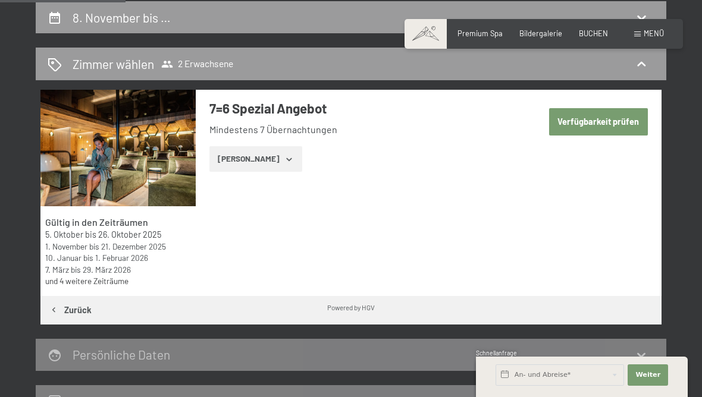
click at [628, 126] on button "Verfügbarkeit prüfen" at bounding box center [598, 121] width 99 height 27
select select "[DATE]"
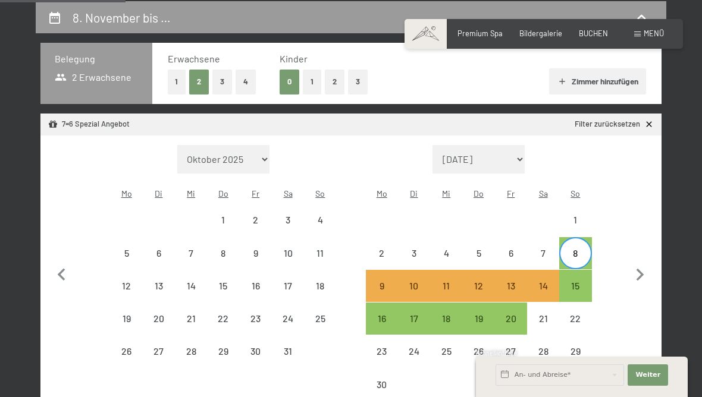
click at [576, 285] on div "15" at bounding box center [575, 296] width 30 height 30
select select "[DATE]"
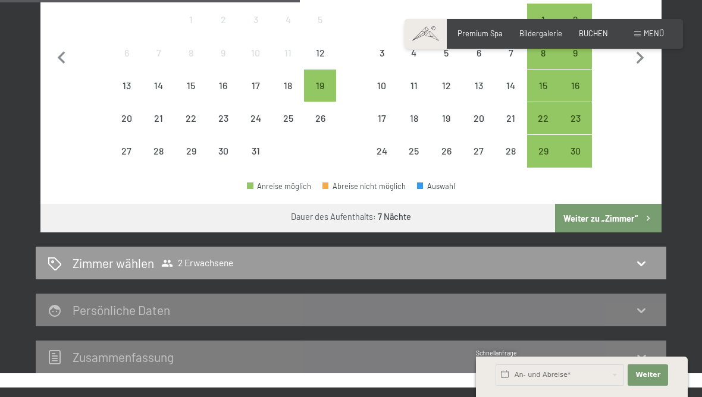
click at [629, 208] on button "Weiter zu „Zimmer“" at bounding box center [608, 218] width 106 height 29
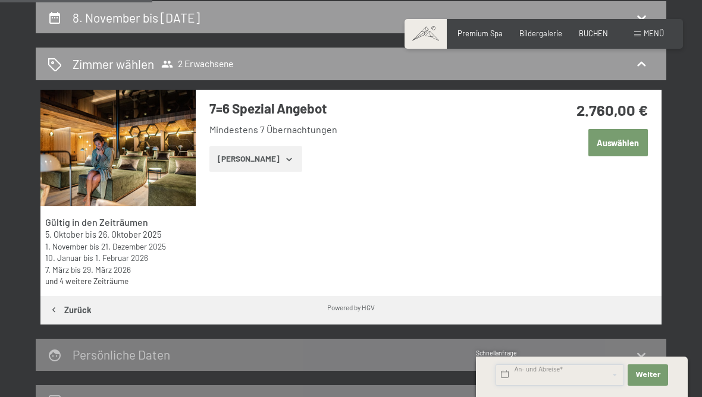
click at [532, 386] on input "text" at bounding box center [559, 374] width 128 height 21
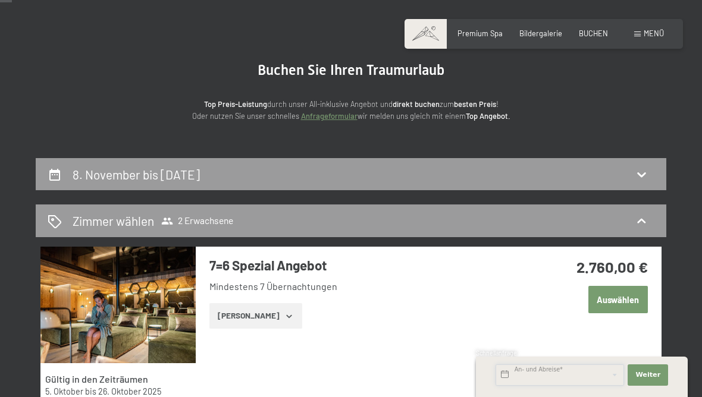
scroll to position [0, 0]
